Goal: Information Seeking & Learning: Learn about a topic

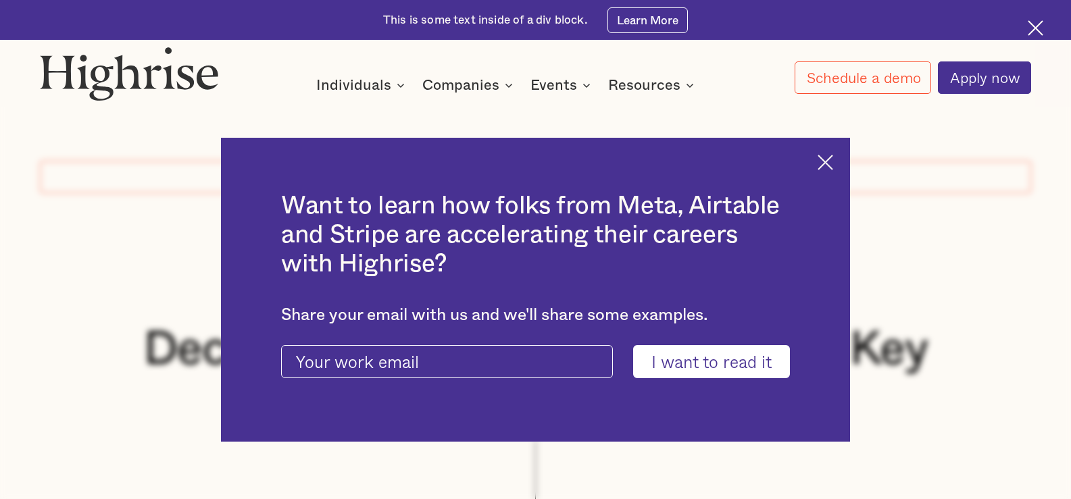
click at [833, 159] on img at bounding box center [826, 163] width 16 height 16
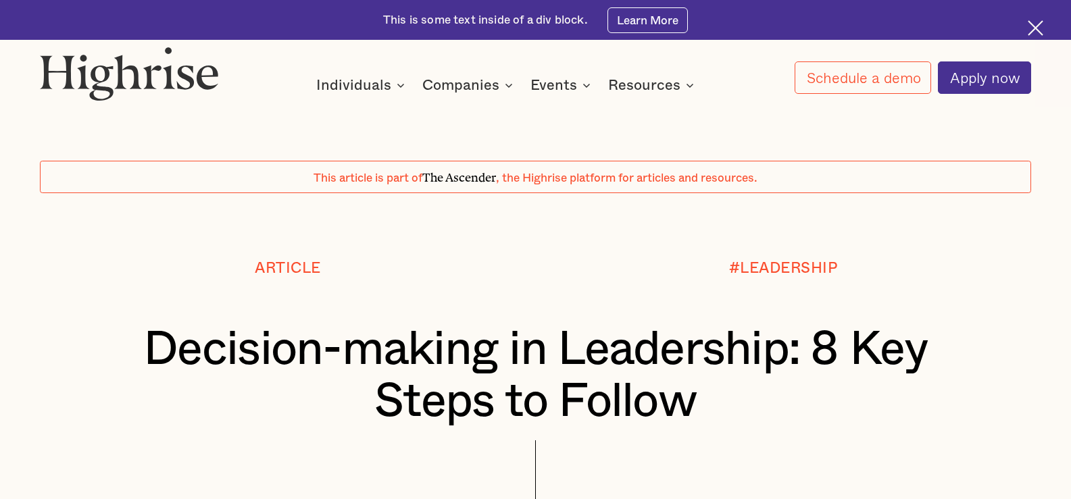
drag, startPoint x: 171, startPoint y: 74, endPoint x: 390, endPoint y: 56, distance: 219.7
click at [171, 73] on img at bounding box center [129, 74] width 179 height 54
click at [158, 84] on img at bounding box center [129, 74] width 179 height 54
click at [120, 79] on img at bounding box center [129, 74] width 179 height 54
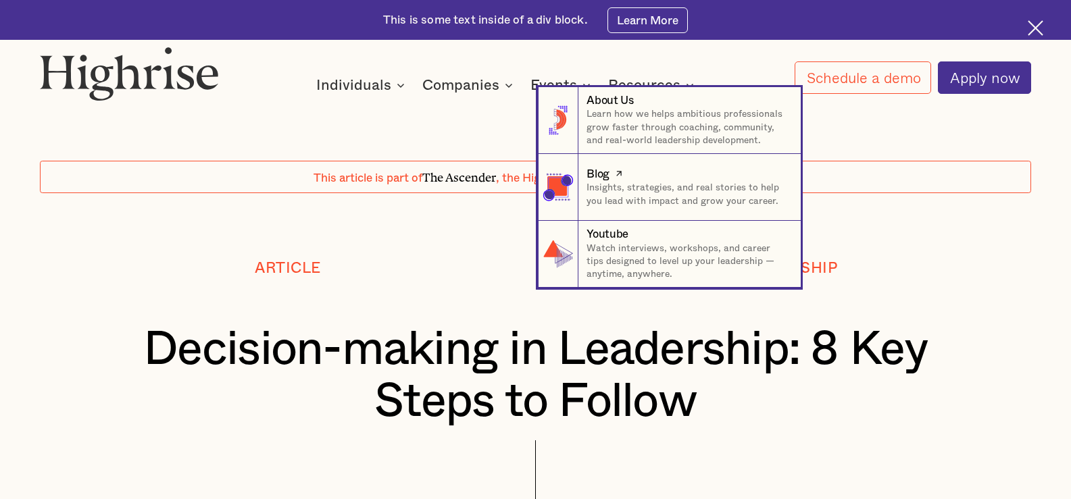
drag, startPoint x: 639, startPoint y: 199, endPoint x: 703, endPoint y: 223, distance: 68.4
click at [639, 199] on p "Insights, strategies, and real stories to help you lead with impact and grow yo…" at bounding box center [687, 195] width 201 height 26
click at [701, 197] on p "Insights, strategies, and real stories to help you lead with impact and grow yo…" at bounding box center [687, 195] width 201 height 26
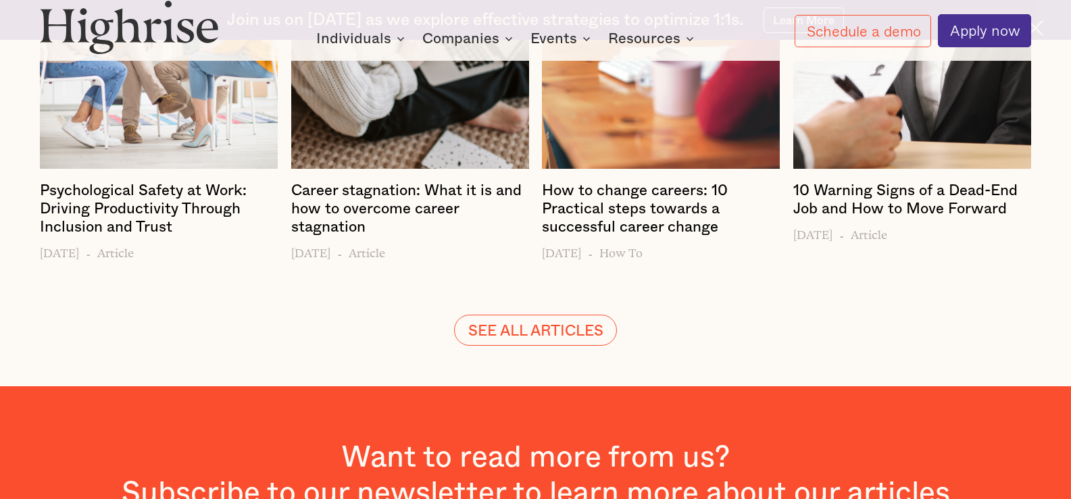
scroll to position [2911, 0]
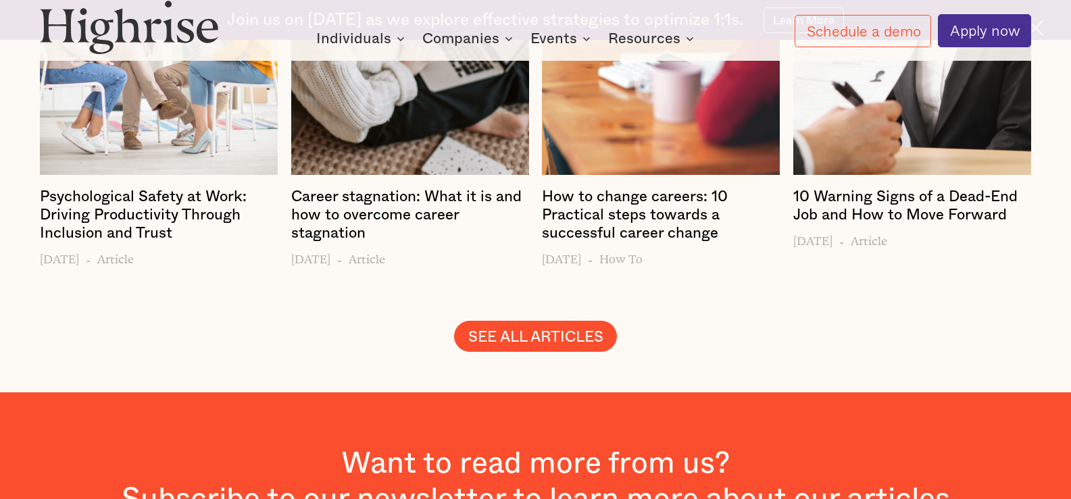
click at [475, 321] on link "SEE ALL ARTICLES" at bounding box center [536, 336] width 164 height 31
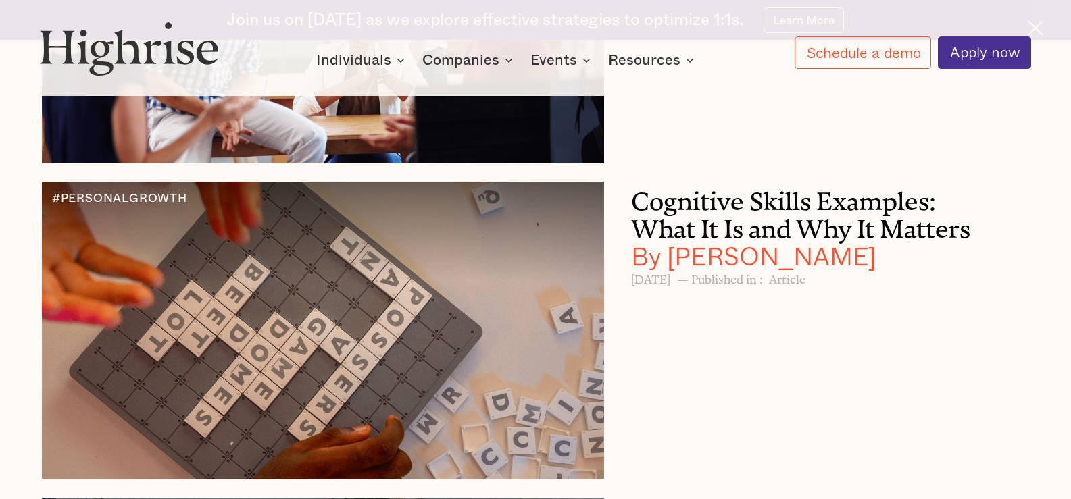
scroll to position [10945, 0]
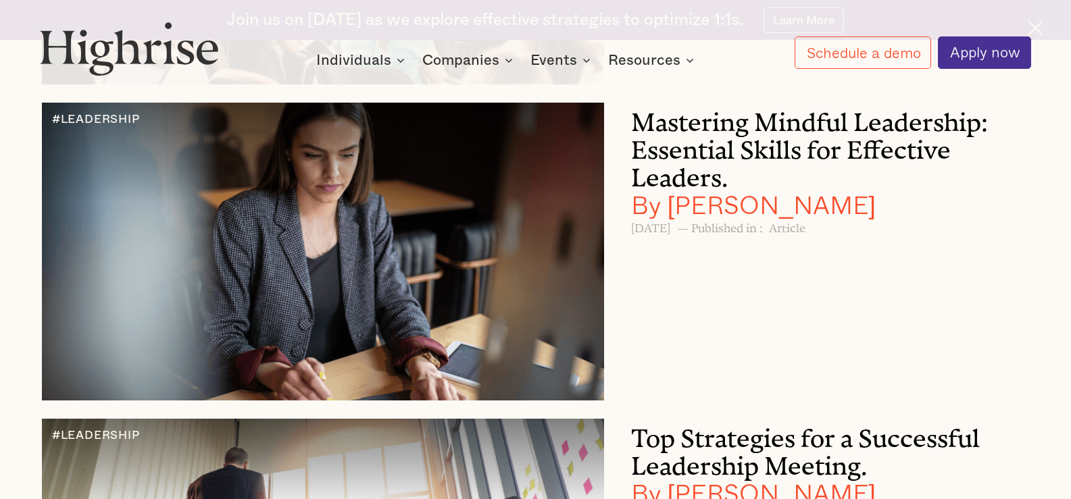
click at [848, 218] on h3 "Mastering Mindful Leadership: Essential Skills for Effective Leaders. By Andrew…" at bounding box center [810, 161] width 358 height 116
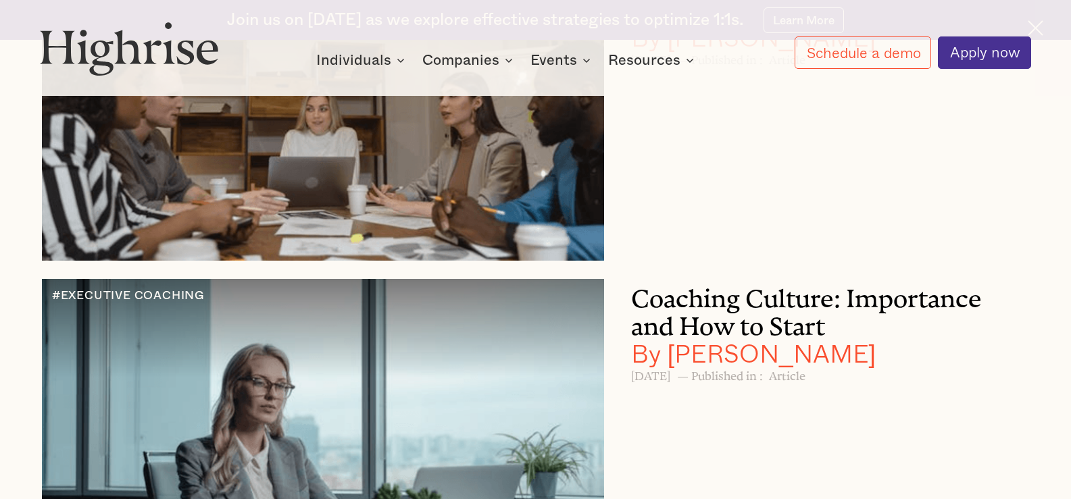
scroll to position [24328, 0]
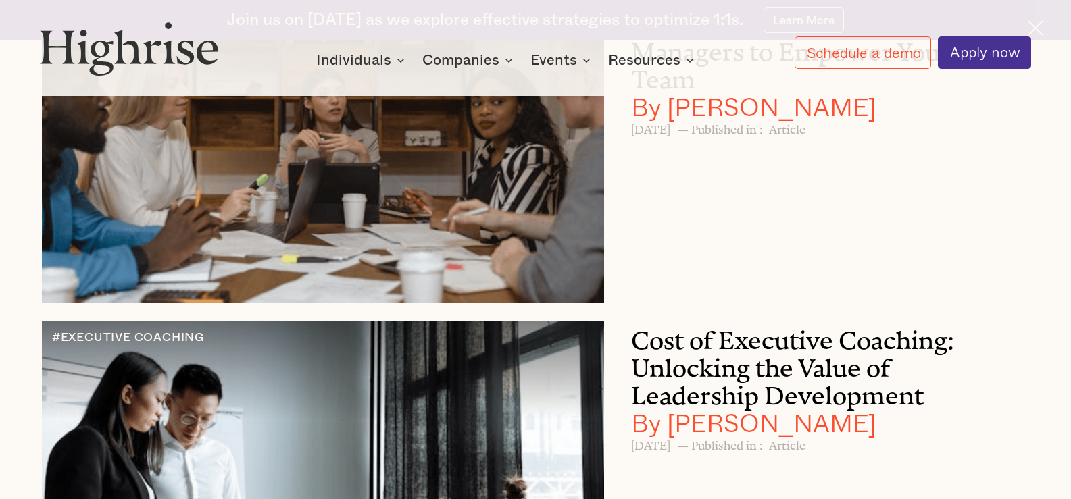
click at [739, 120] on h3 "10 Leadership Skills for Managers to Empower Your Team By Andrew Langat" at bounding box center [810, 63] width 358 height 116
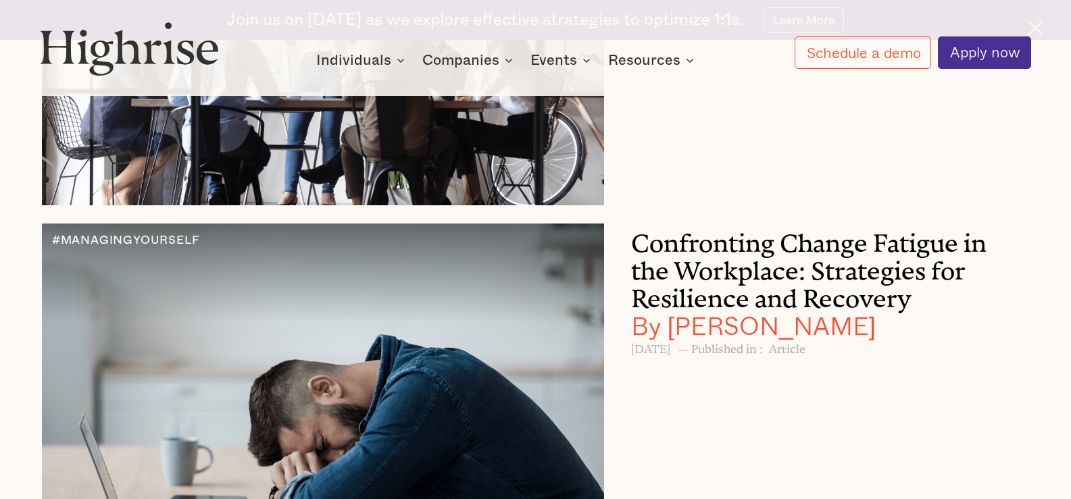
scroll to position [5808, 0]
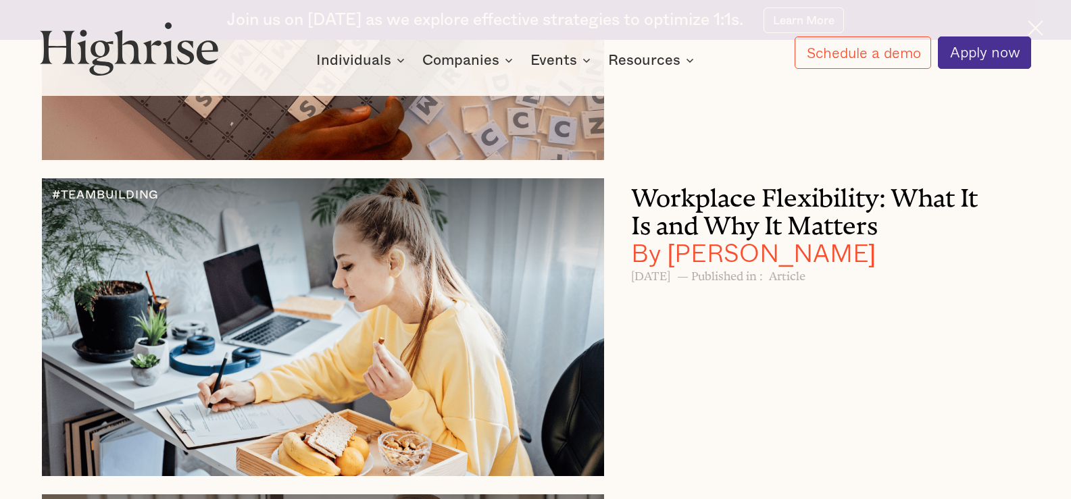
click at [858, 267] on h3 "Workplace Flexibility: What It Is and Why It Matters By Andrew Langat" at bounding box center [810, 222] width 358 height 89
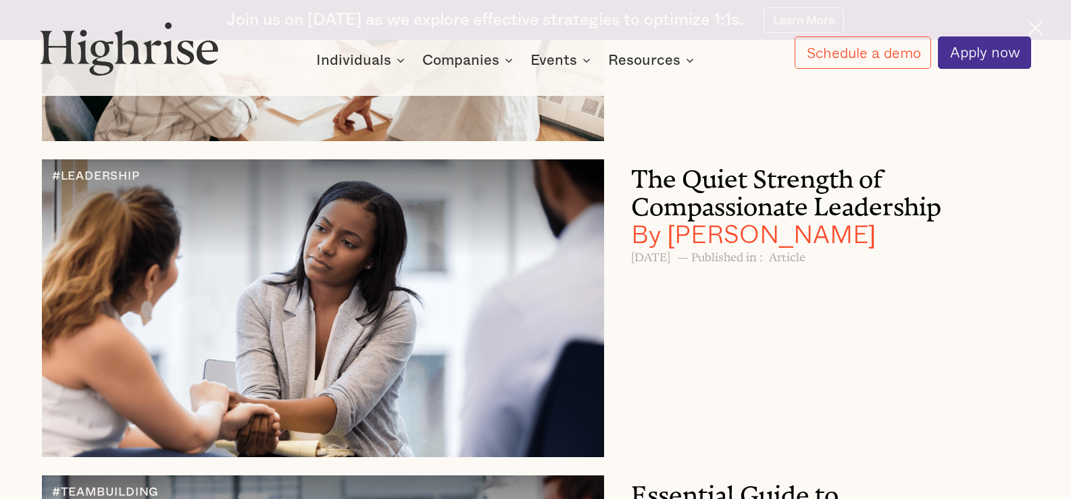
scroll to position [2643, 0]
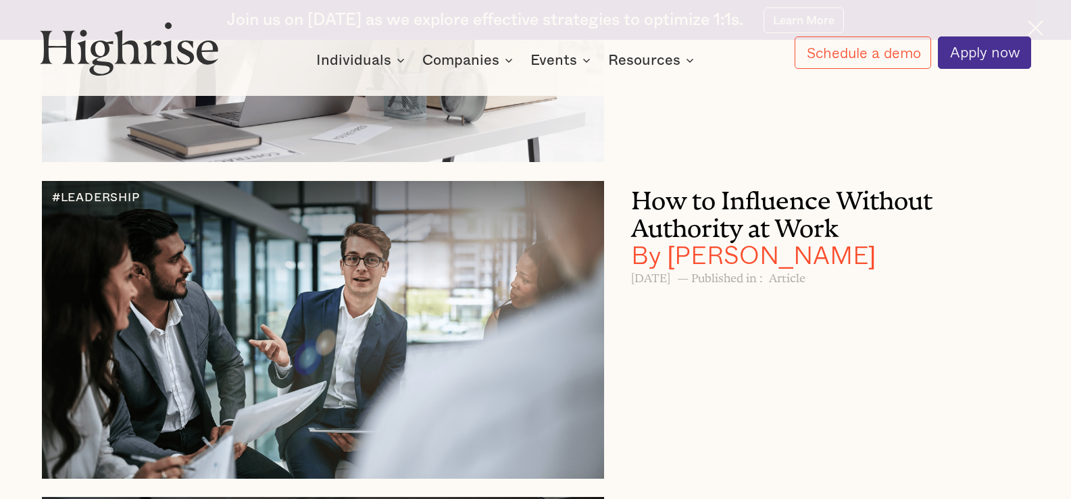
click at [808, 237] on h3 "How to Influence Without Authority at Work By Andrew Langat" at bounding box center [810, 225] width 358 height 89
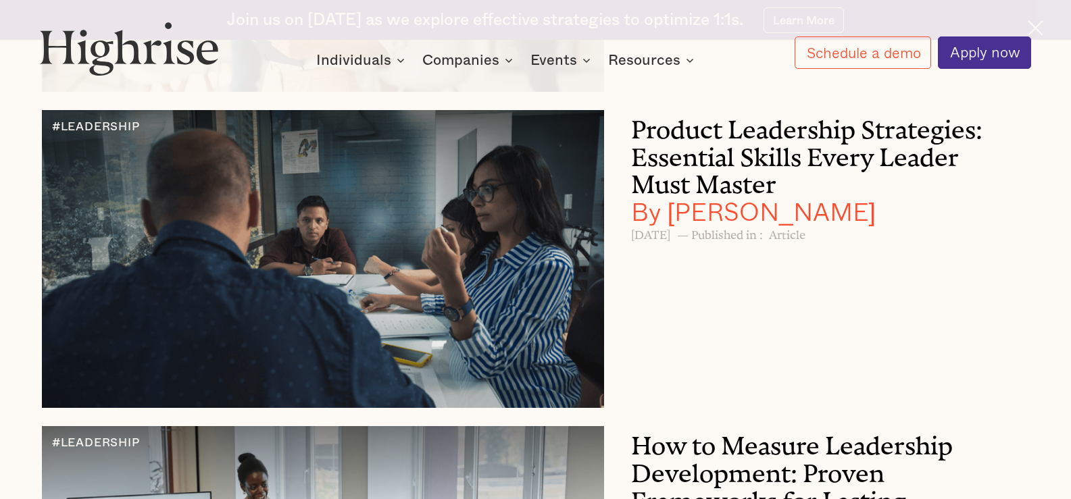
scroll to position [24328, 0]
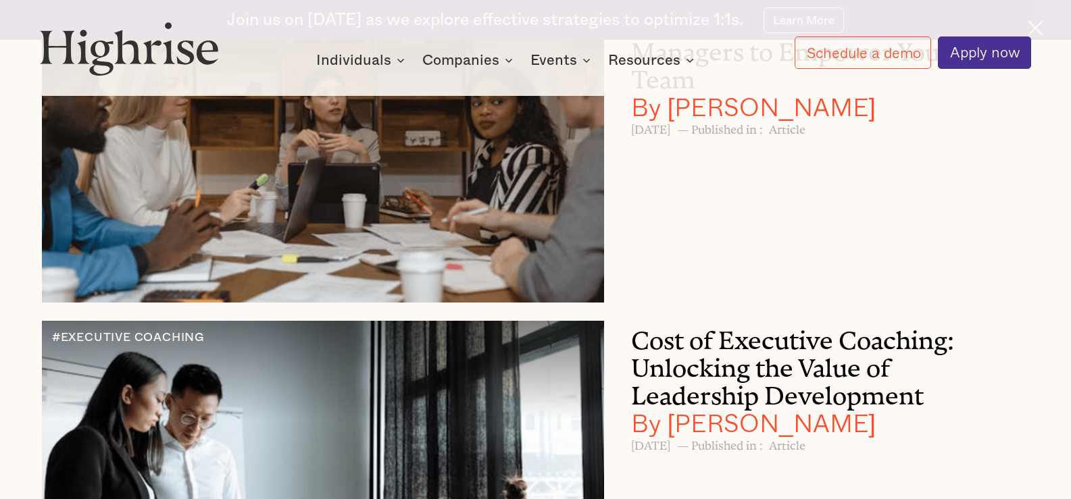
click at [830, 120] on h3 "10 Leadership Skills for Managers to Empower Your Team By Andrew Langat" at bounding box center [810, 63] width 358 height 116
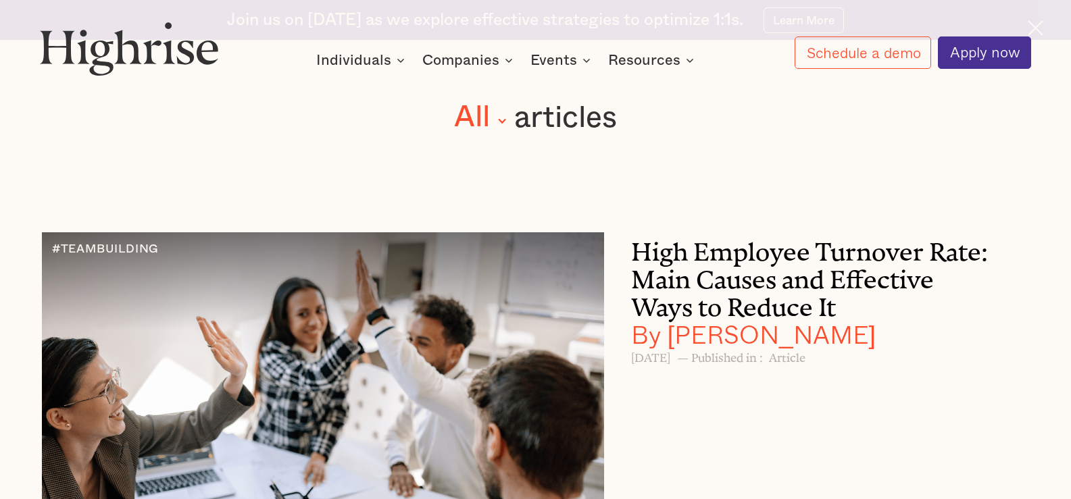
scroll to position [12222, 0]
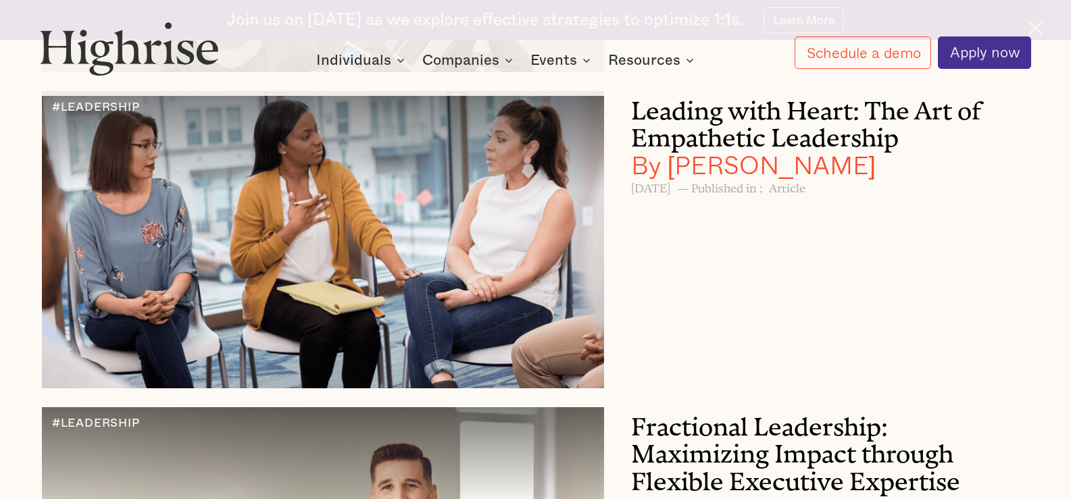
click at [764, 180] on h3 "Leading with Heart: The Art of Empathetic Leadership By Andrew Langat" at bounding box center [810, 135] width 358 height 89
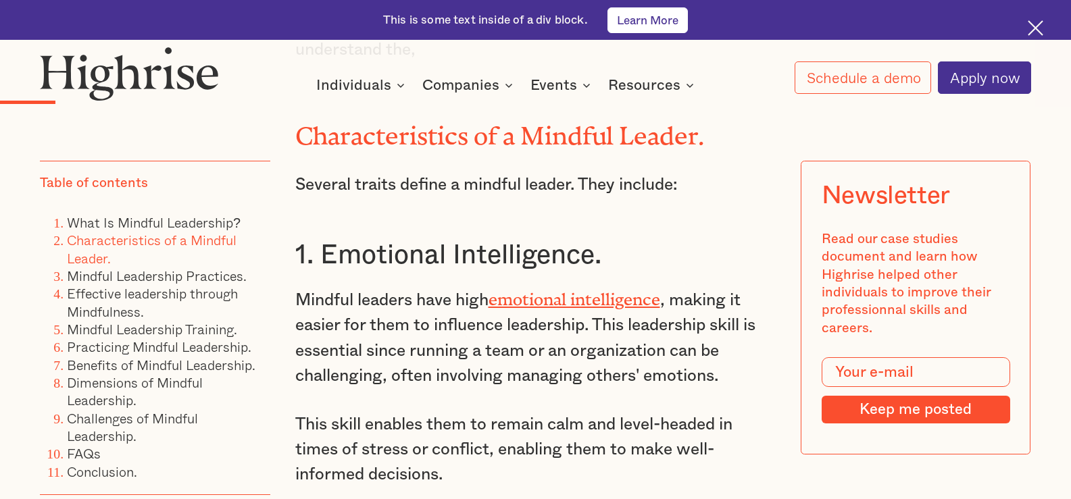
scroll to position [2331, 0]
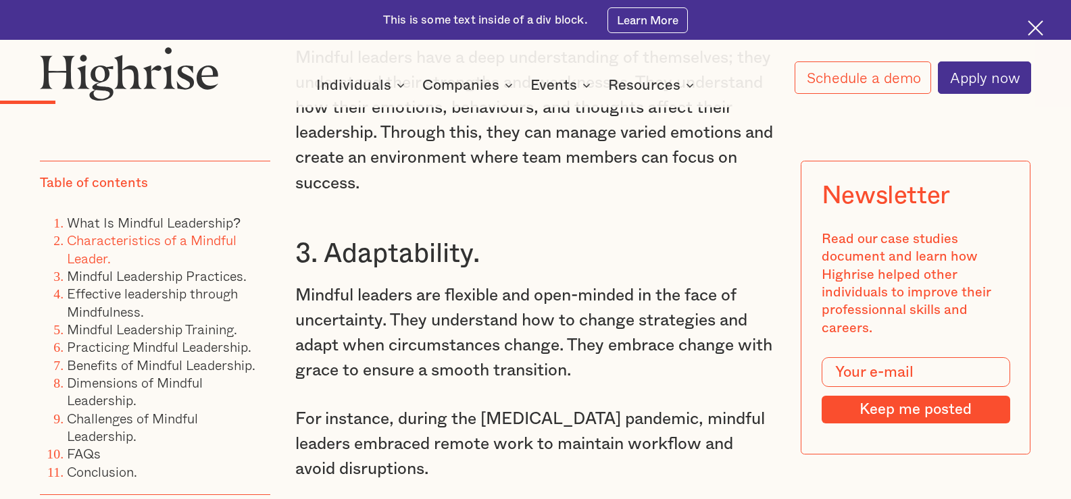
click at [674, 374] on p "Mindful leaders are flexible and open-minded in the face of uncertainty. They u…" at bounding box center [535, 333] width 481 height 101
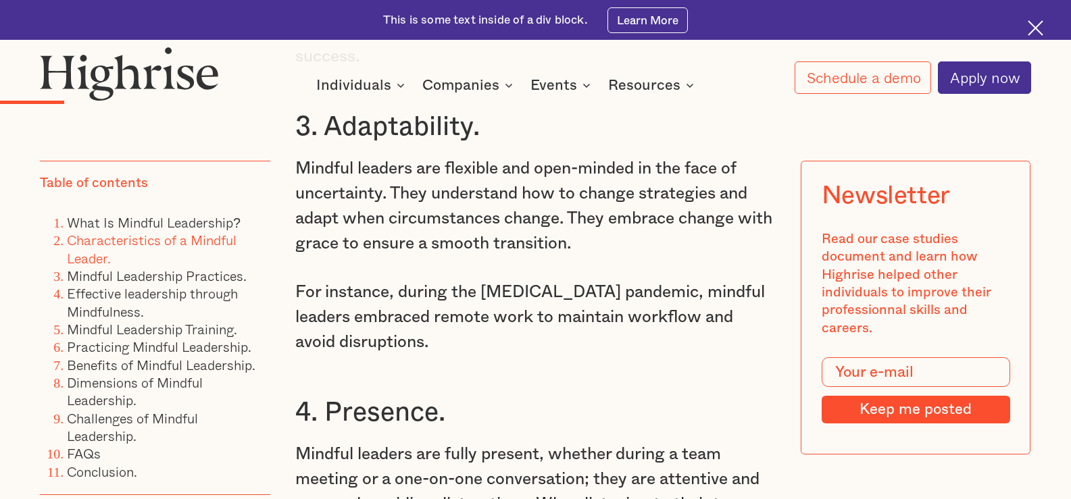
scroll to position [2466, 0]
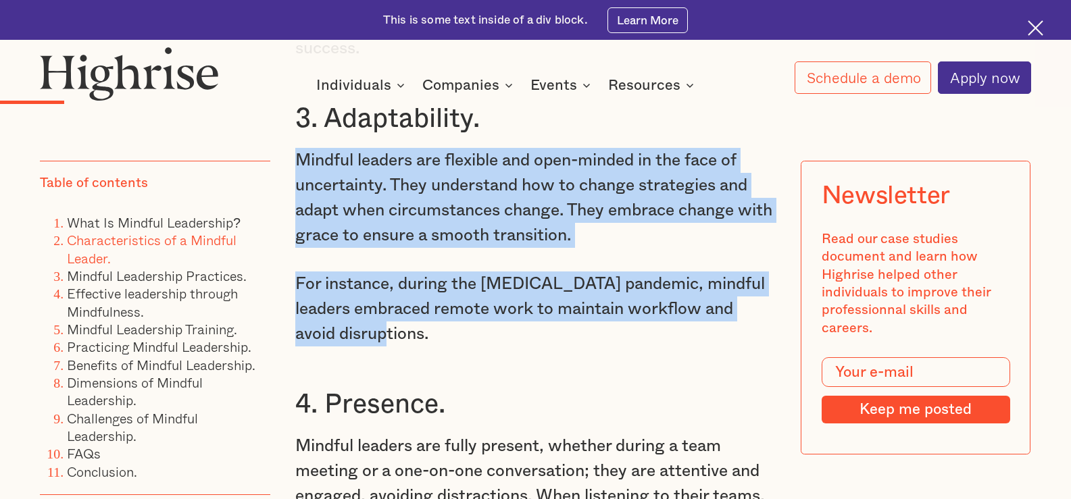
drag, startPoint x: 441, startPoint y: 330, endPoint x: 281, endPoint y: 157, distance: 235.3
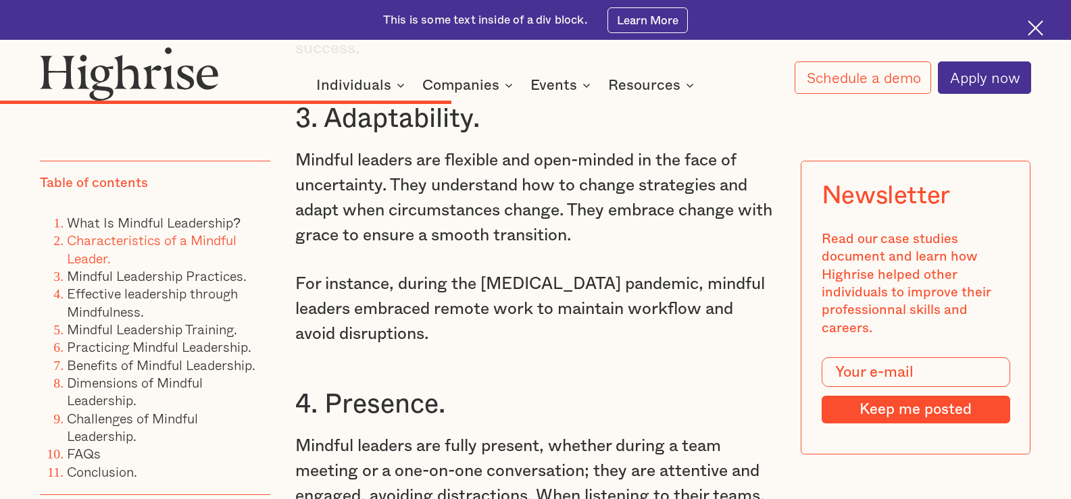
scroll to position [8777, 0]
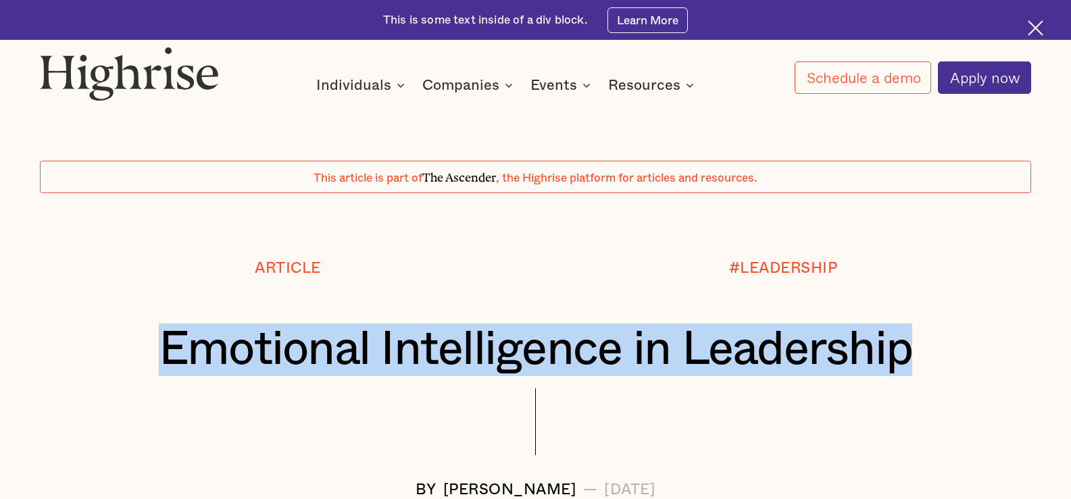
click at [947, 336] on h1 "Emotional Intelligence in Leadership" at bounding box center [535, 350] width 908 height 53
copy h1 "Emotional Intelligence in Leadership"
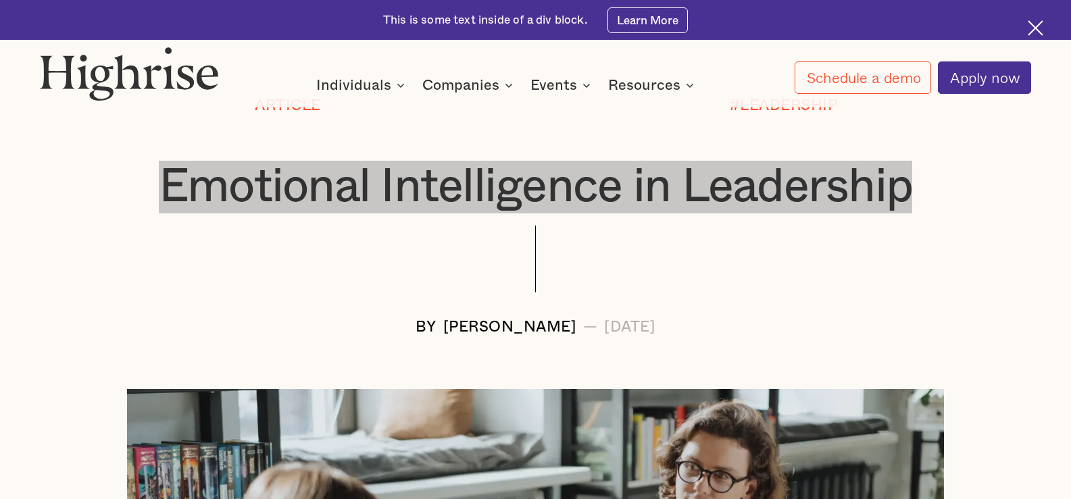
scroll to position [203, 0]
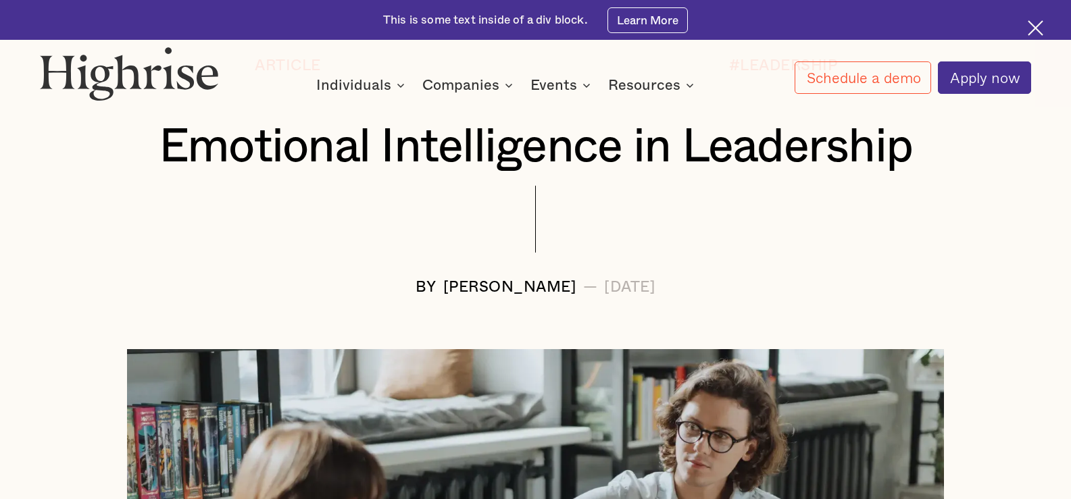
click at [1029, 238] on div at bounding box center [535, 233] width 991 height 94
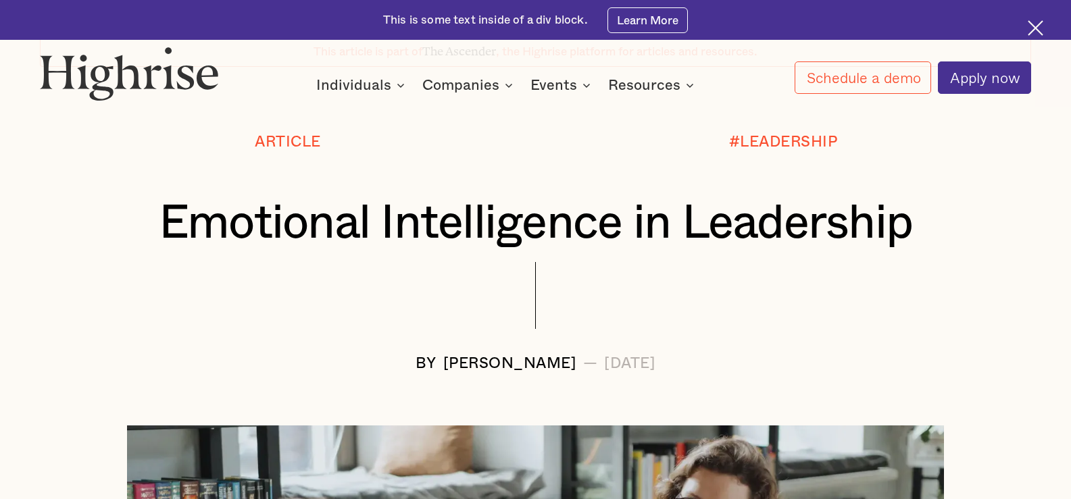
scroll to position [68, 0]
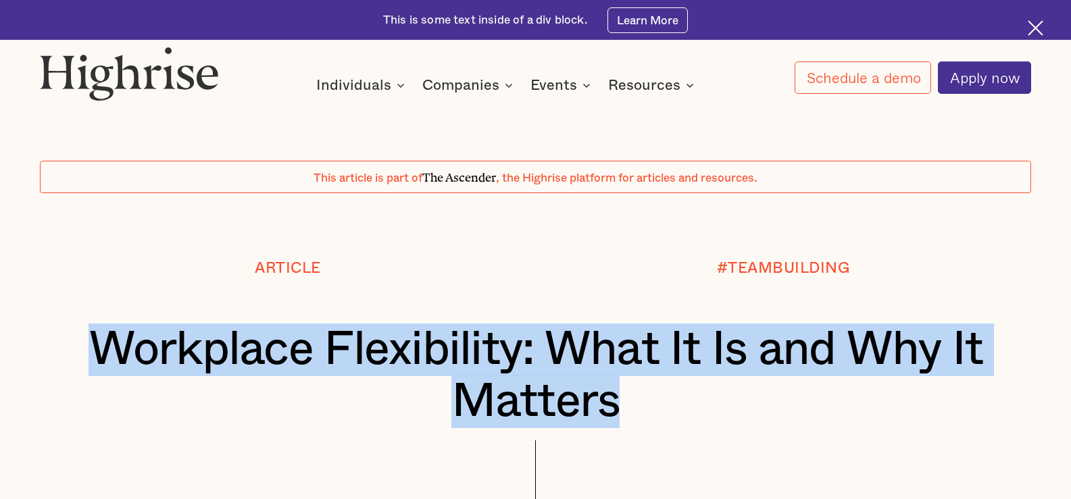
drag, startPoint x: 666, startPoint y: 415, endPoint x: 105, endPoint y: 333, distance: 567.5
click at [105, 333] on h1 "Workplace Flexibility: What It Is and Why It Matters" at bounding box center [535, 376] width 908 height 105
copy h1 "Workplace Flexibility: What It Is and Why It Matters"
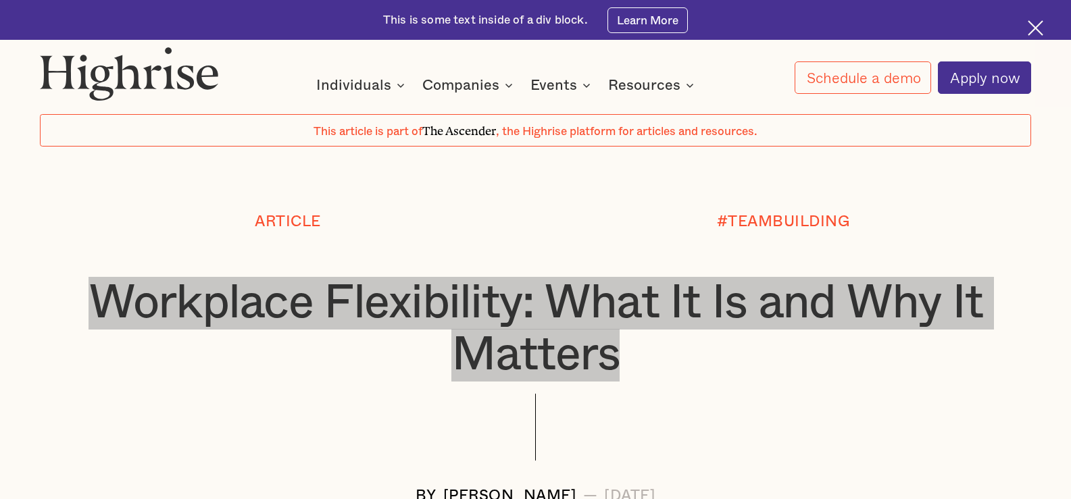
scroll to position [68, 0]
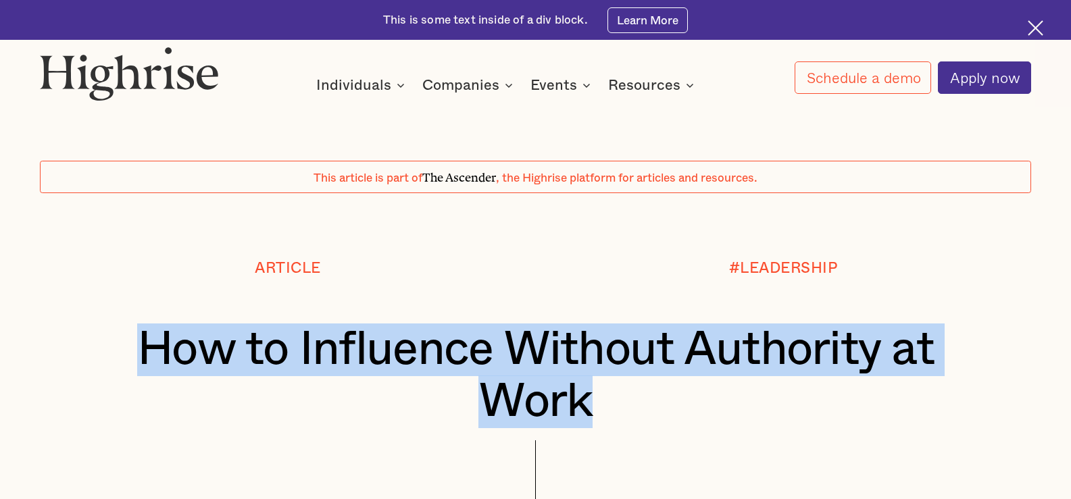
click at [138, 340] on h1 "How to Influence Without Authority at Work" at bounding box center [535, 376] width 908 height 105
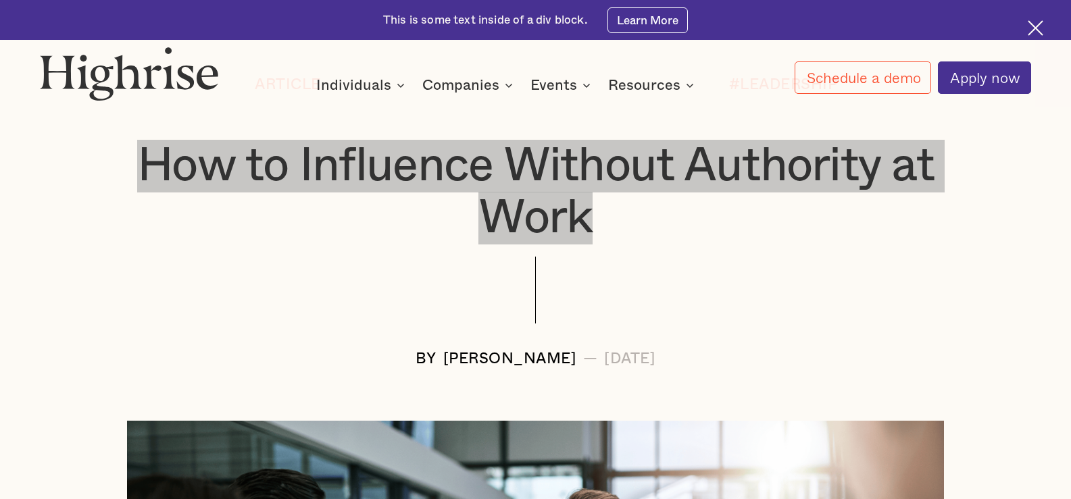
scroll to position [135, 0]
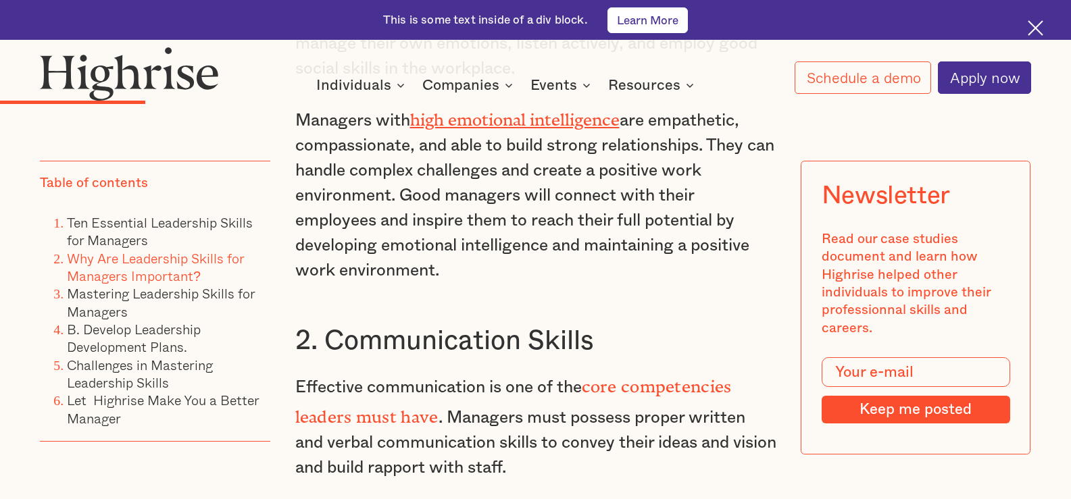
scroll to position [4382, 0]
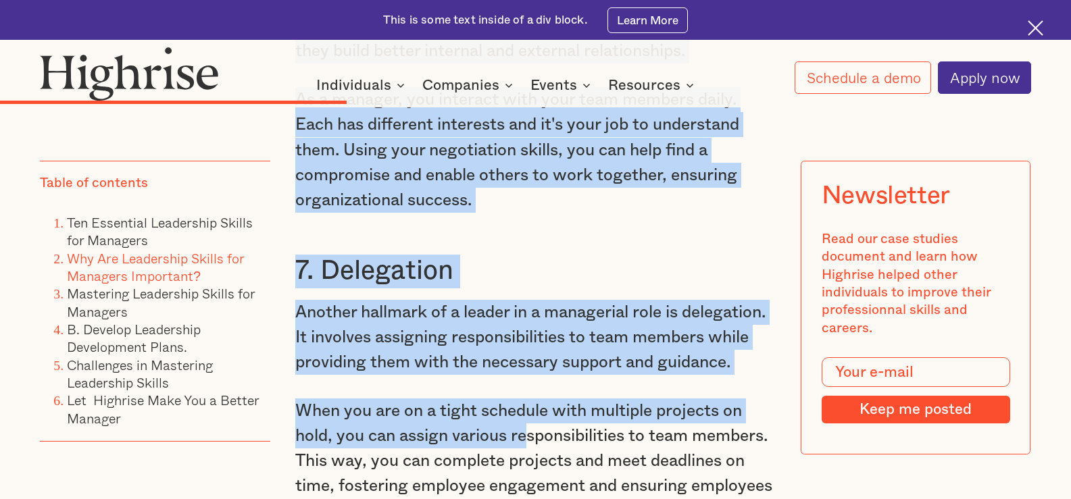
scroll to position [4636, 0]
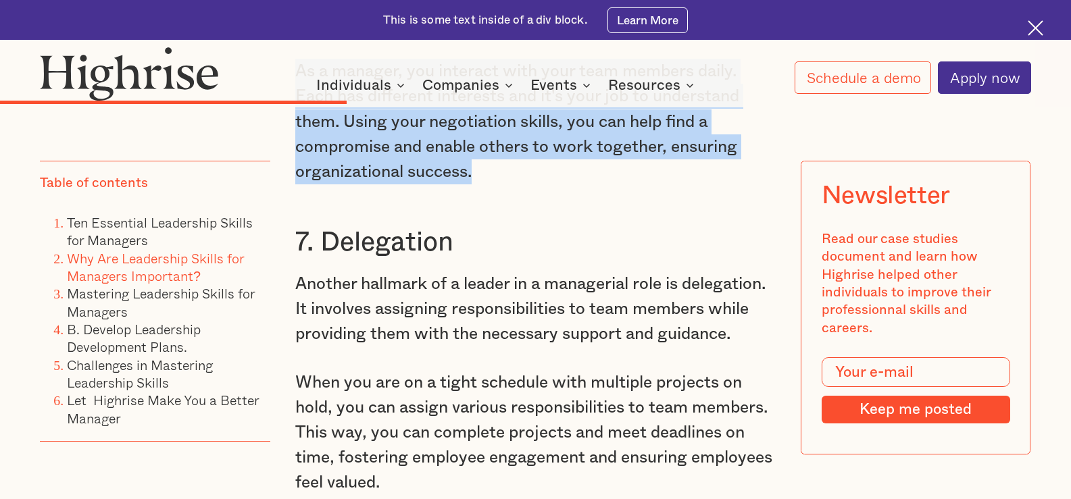
drag, startPoint x: 319, startPoint y: 241, endPoint x: 518, endPoint y: 238, distance: 199.4
copy div "Negotiation A good manager should be able to negotiate the best deal. A good le…"
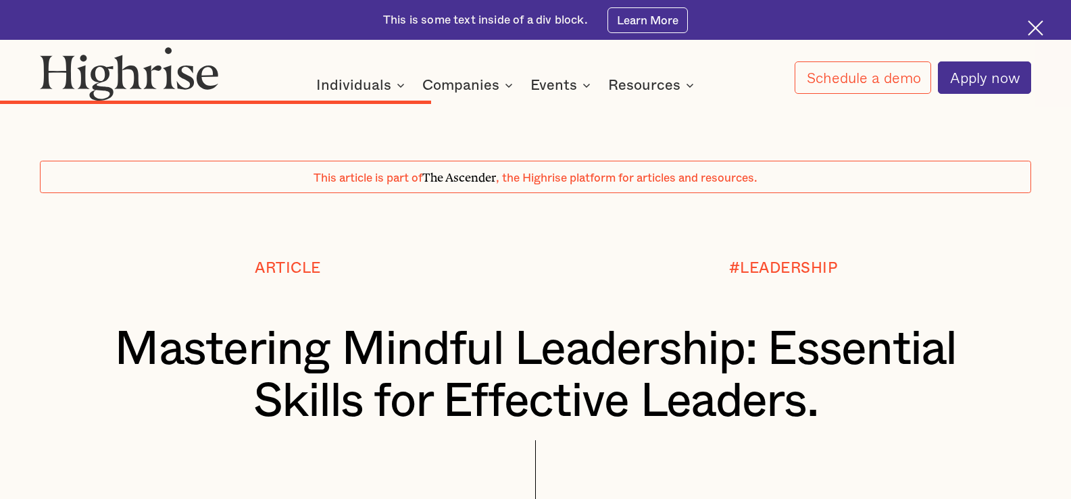
scroll to position [8777, 0]
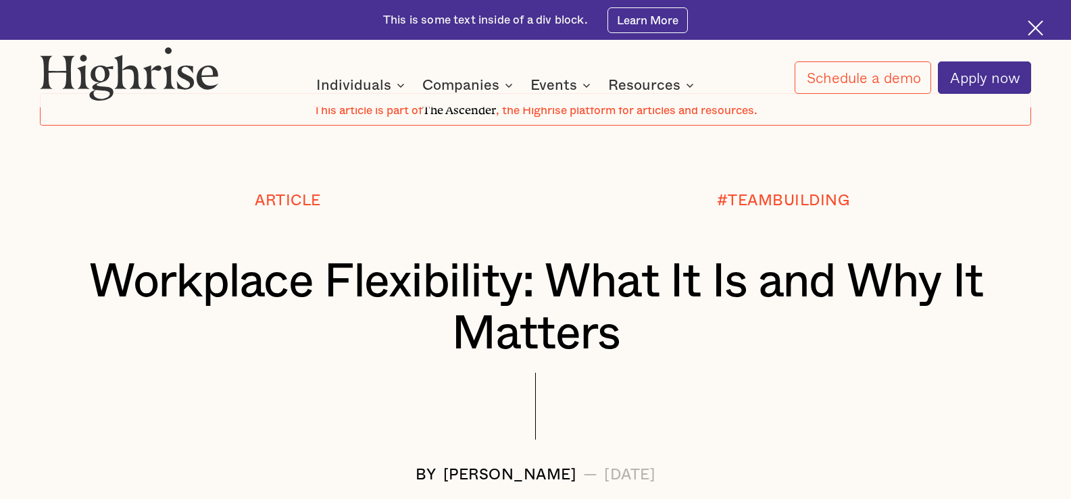
scroll to position [68, 0]
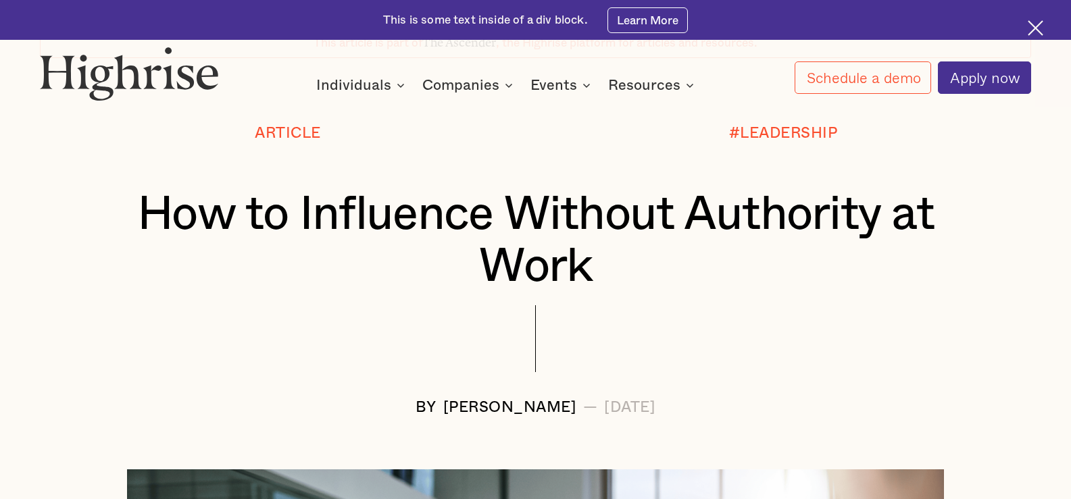
scroll to position [135, 0]
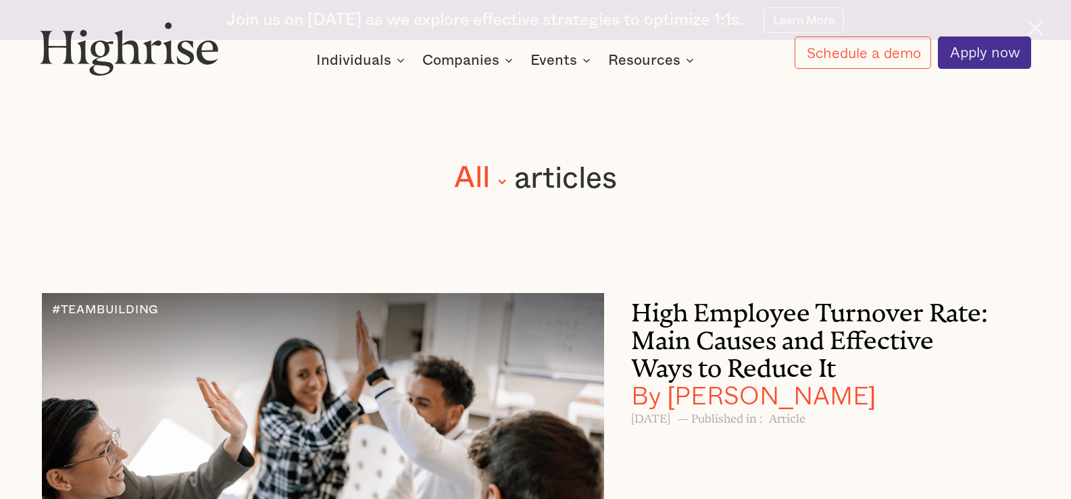
scroll to position [12222, 0]
